Goal: Task Accomplishment & Management: Manage account settings

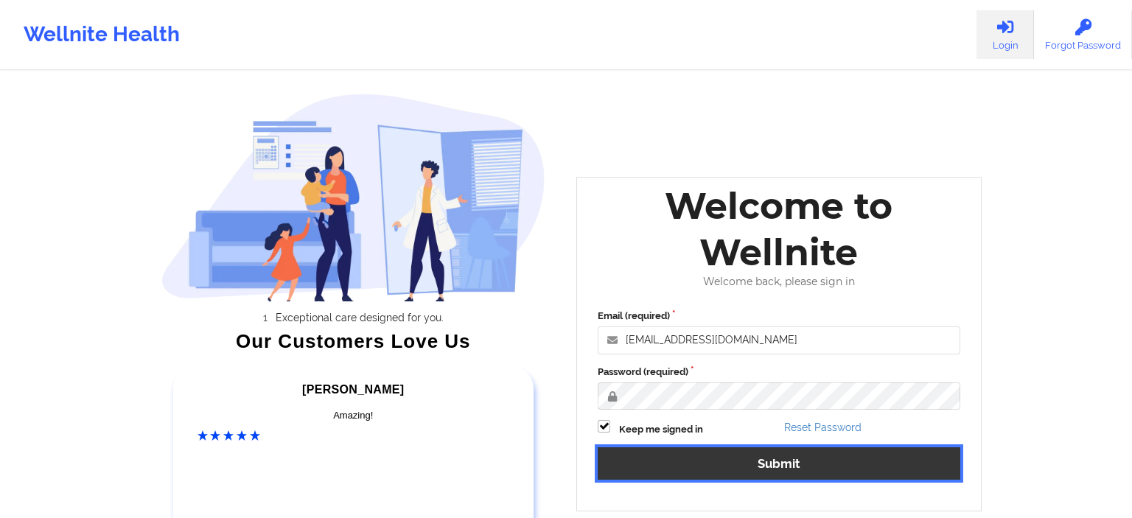
drag, startPoint x: 0, startPoint y: 0, endPoint x: 696, endPoint y: 466, distance: 837.7
click at [696, 466] on button "Submit" at bounding box center [779, 463] width 363 height 32
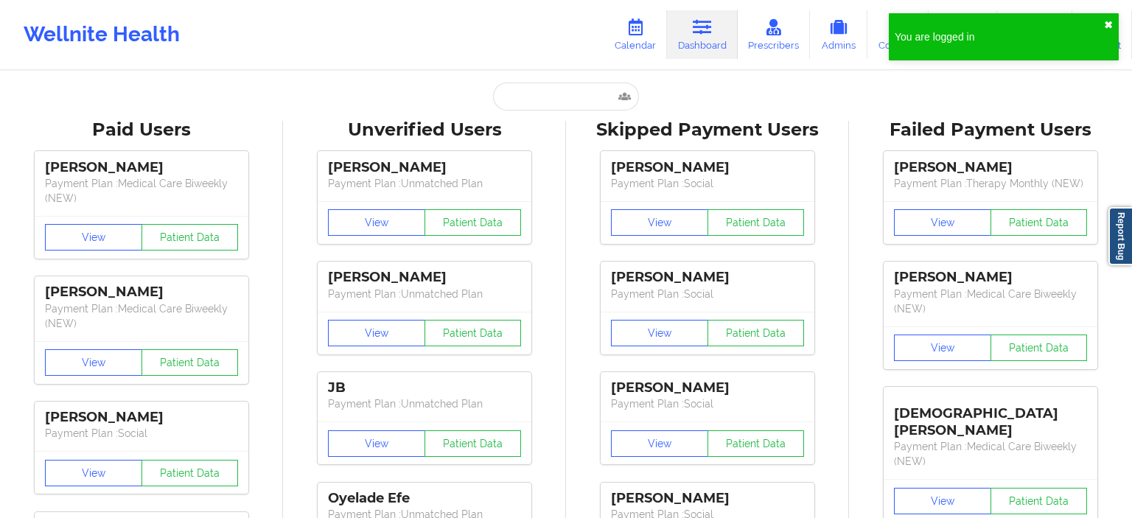
click at [1107, 27] on button "✖︎" at bounding box center [1108, 25] width 9 height 12
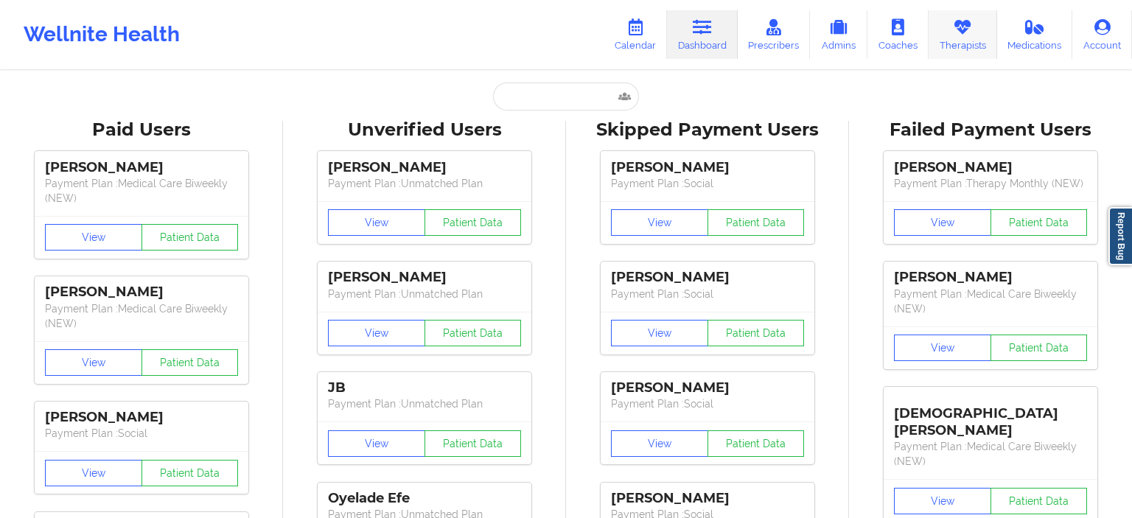
click at [960, 48] on link "Therapists" at bounding box center [962, 34] width 69 height 49
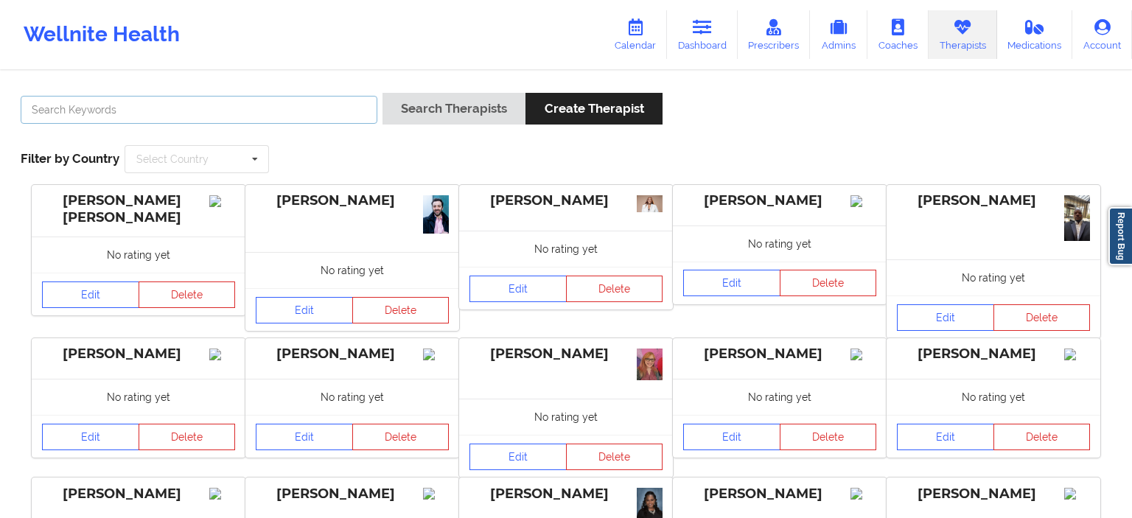
click at [184, 116] on input "text" at bounding box center [199, 110] width 357 height 28
type input "[PERSON_NAME]"
click at [382, 93] on button "Search Therapists" at bounding box center [453, 109] width 143 height 32
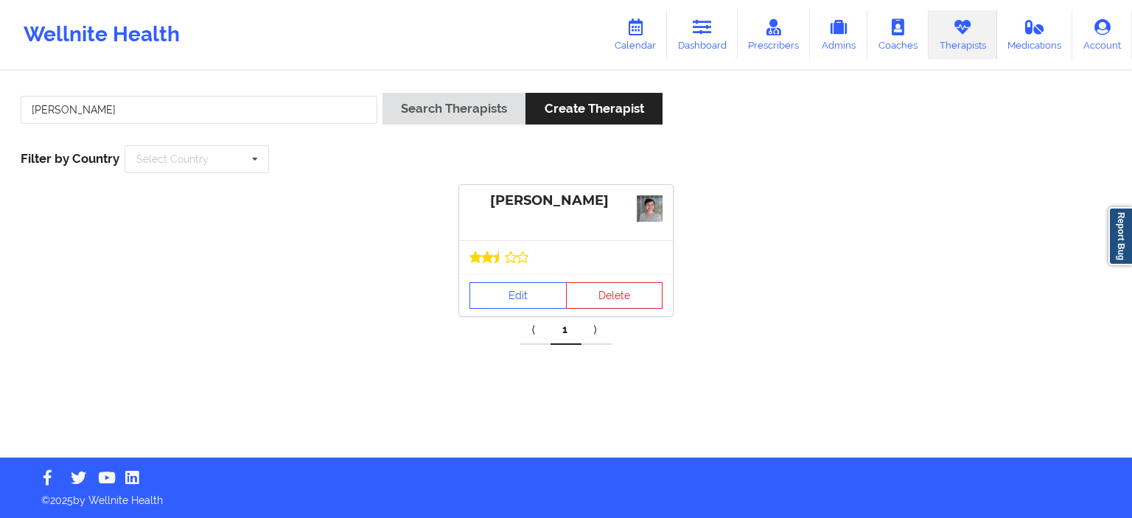
click at [561, 206] on div "[PERSON_NAME]" at bounding box center [565, 200] width 193 height 17
click at [520, 293] on link "Edit" at bounding box center [517, 295] width 97 height 27
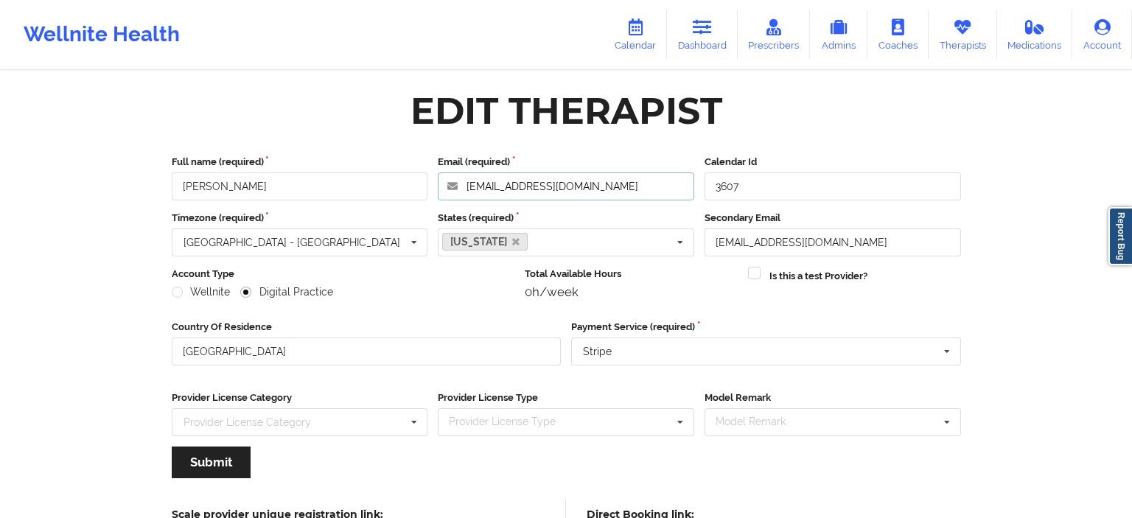
drag, startPoint x: 468, startPoint y: 190, endPoint x: 612, endPoint y: 187, distance: 143.7
click at [612, 187] on input "[EMAIL_ADDRESS][DOMAIN_NAME]" at bounding box center [566, 186] width 256 height 28
drag, startPoint x: 612, startPoint y: 187, endPoint x: 463, endPoint y: 186, distance: 149.6
click at [463, 186] on input "[EMAIL_ADDRESS][DOMAIN_NAME]" at bounding box center [566, 186] width 256 height 28
